Goal: Information Seeking & Learning: Find specific fact

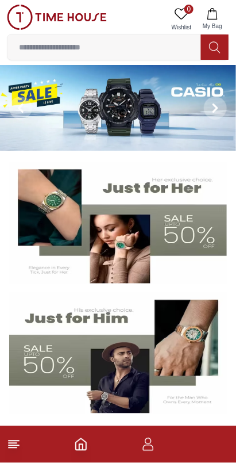
click at [133, 43] on input at bounding box center [104, 47] width 194 height 23
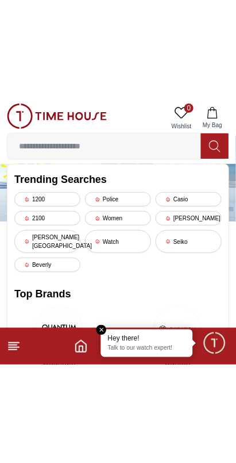
scroll to position [28, 0]
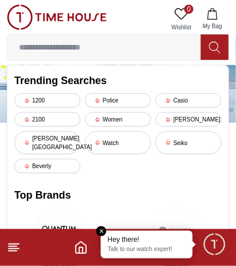
click at [101, 232] on em "Close tooltip" at bounding box center [102, 231] width 10 height 10
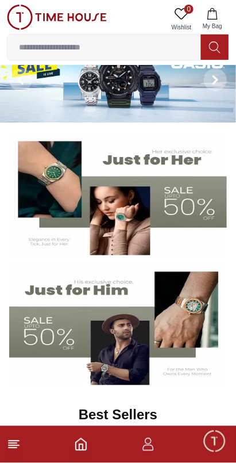
click at [140, 49] on input at bounding box center [104, 47] width 194 height 23
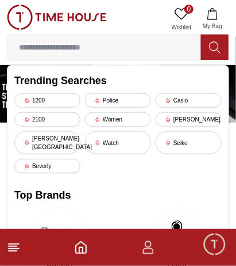
type input "**********"
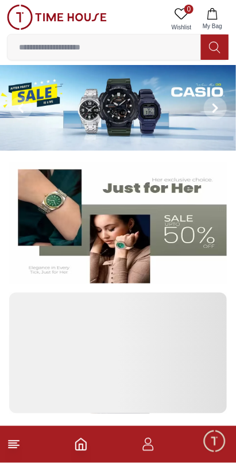
scroll to position [28, 0]
